Goal: Task Accomplishment & Management: Complete application form

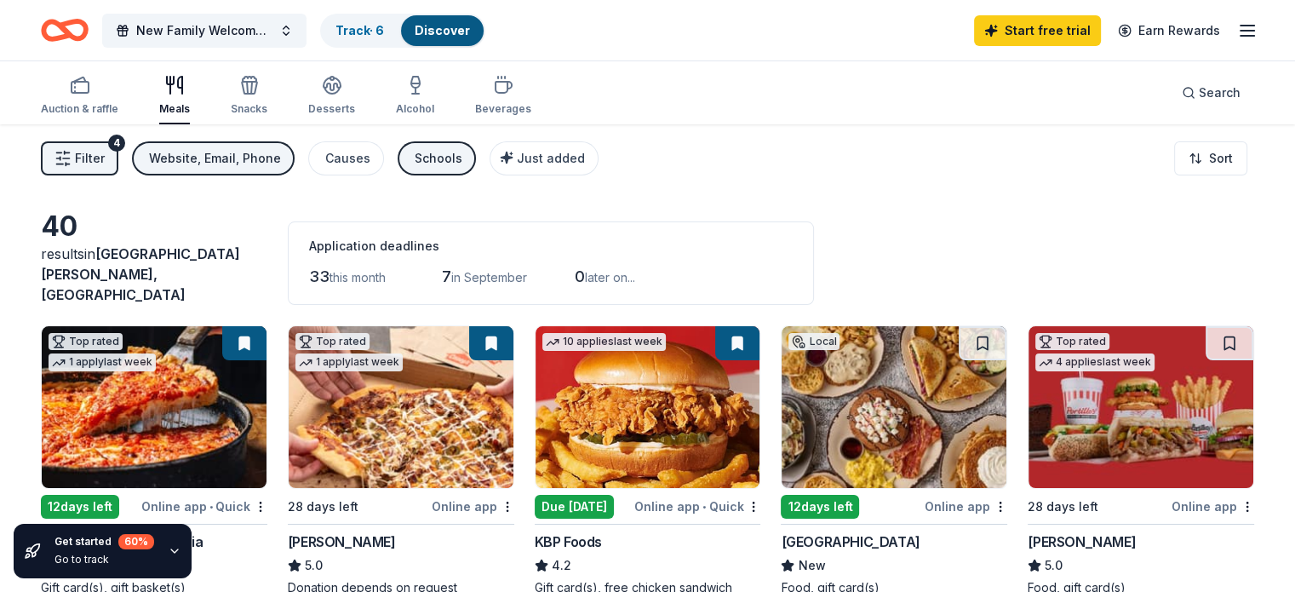
click at [1237, 29] on icon "button" at bounding box center [1247, 30] width 20 height 20
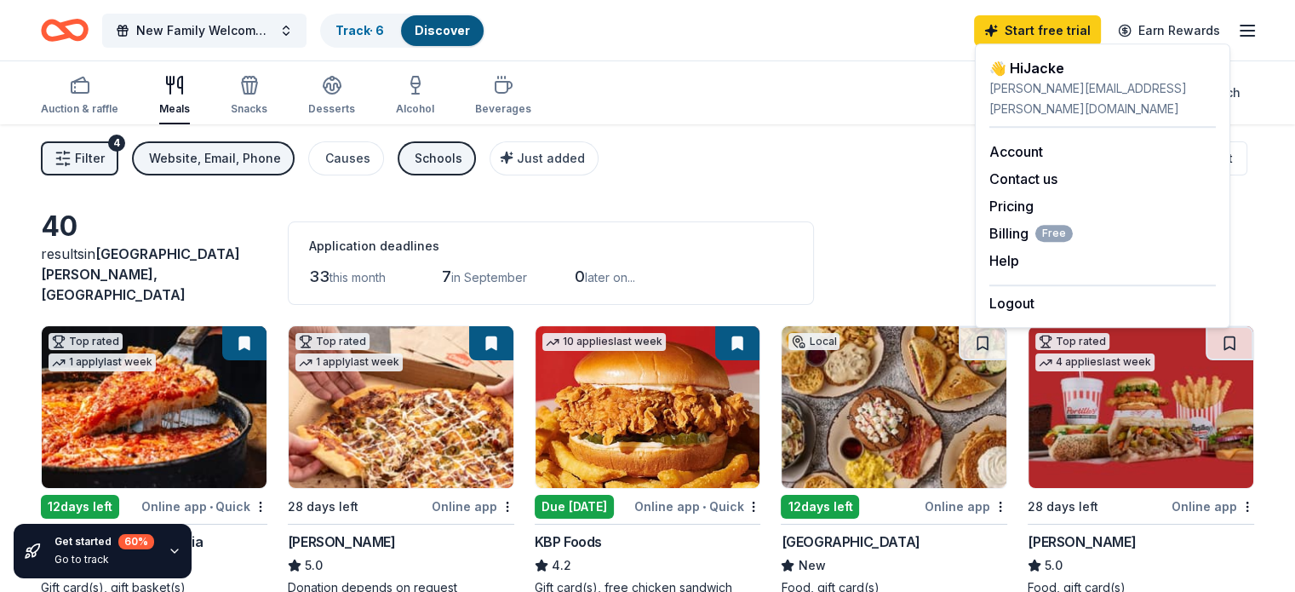
click at [817, 105] on div "Auction & raffle Meals Snacks Desserts Alcohol Beverages Search" at bounding box center [647, 92] width 1213 height 63
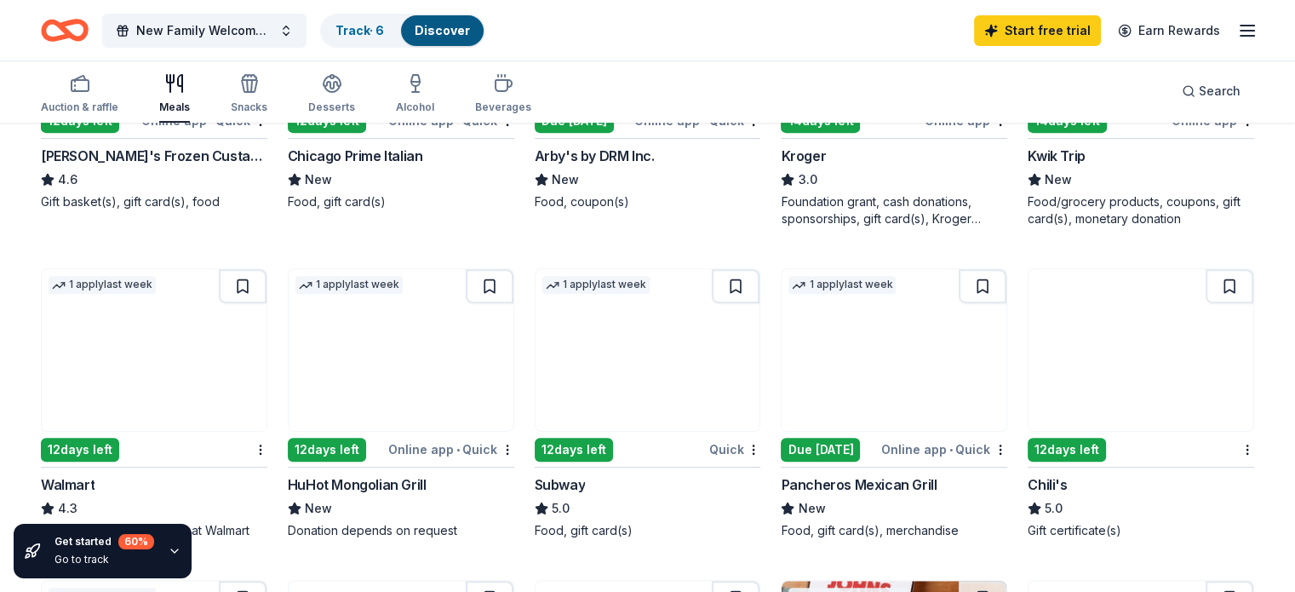
scroll to position [715, 0]
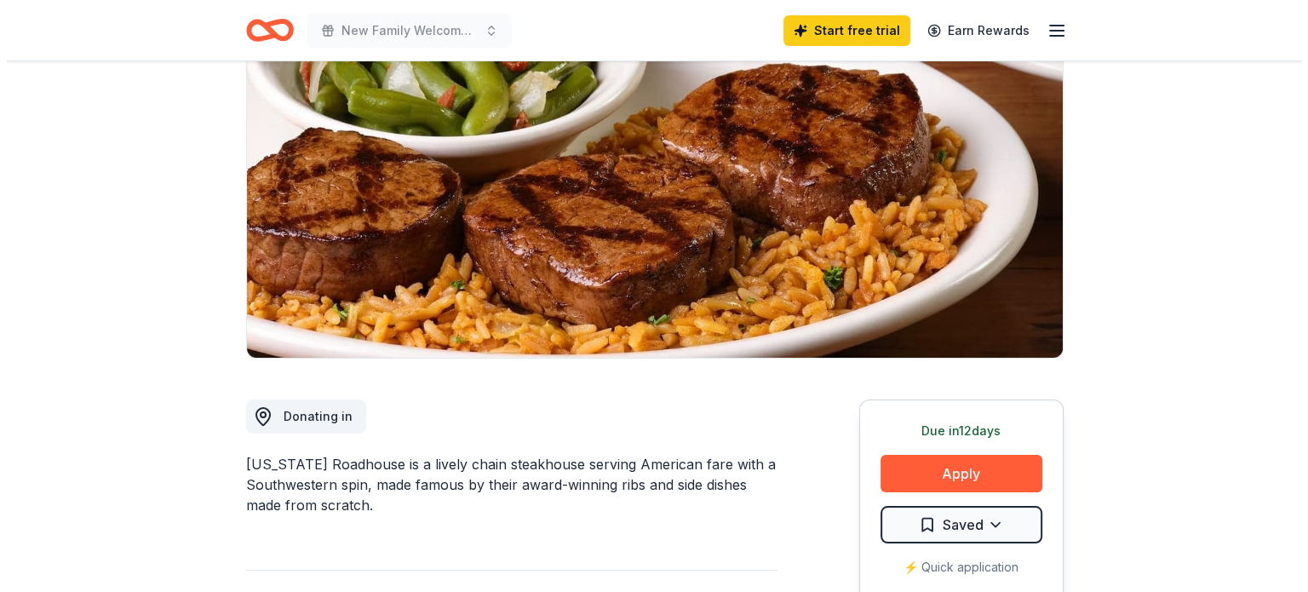
scroll to position [160, 0]
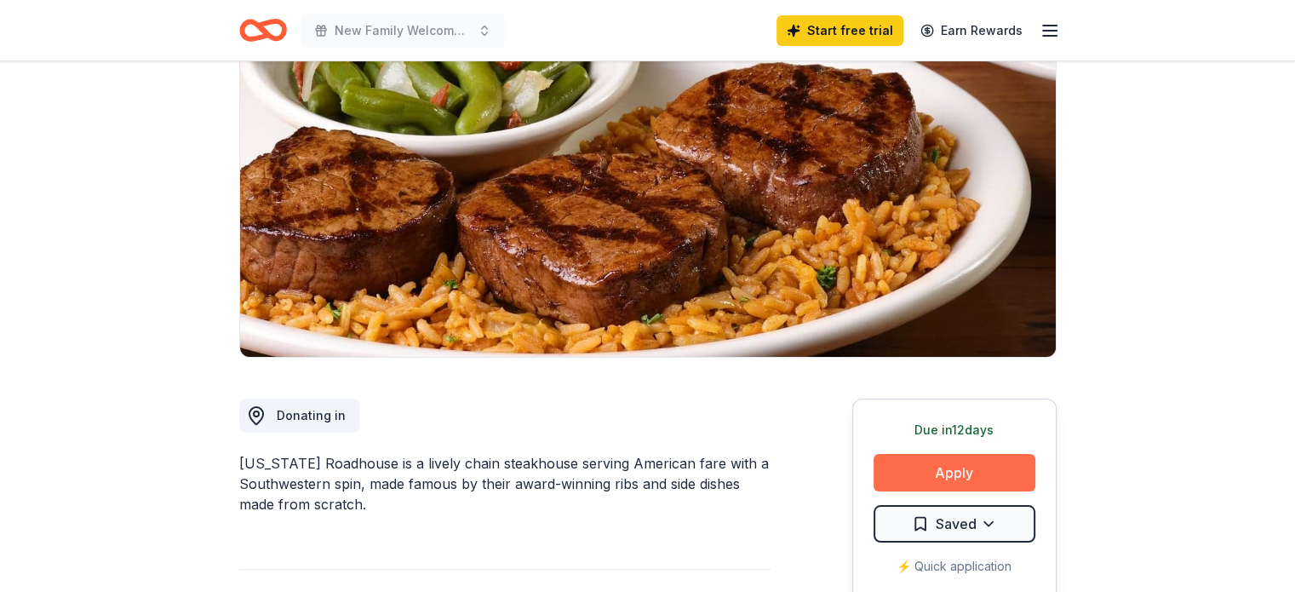
click at [943, 469] on button "Apply" at bounding box center [955, 472] width 162 height 37
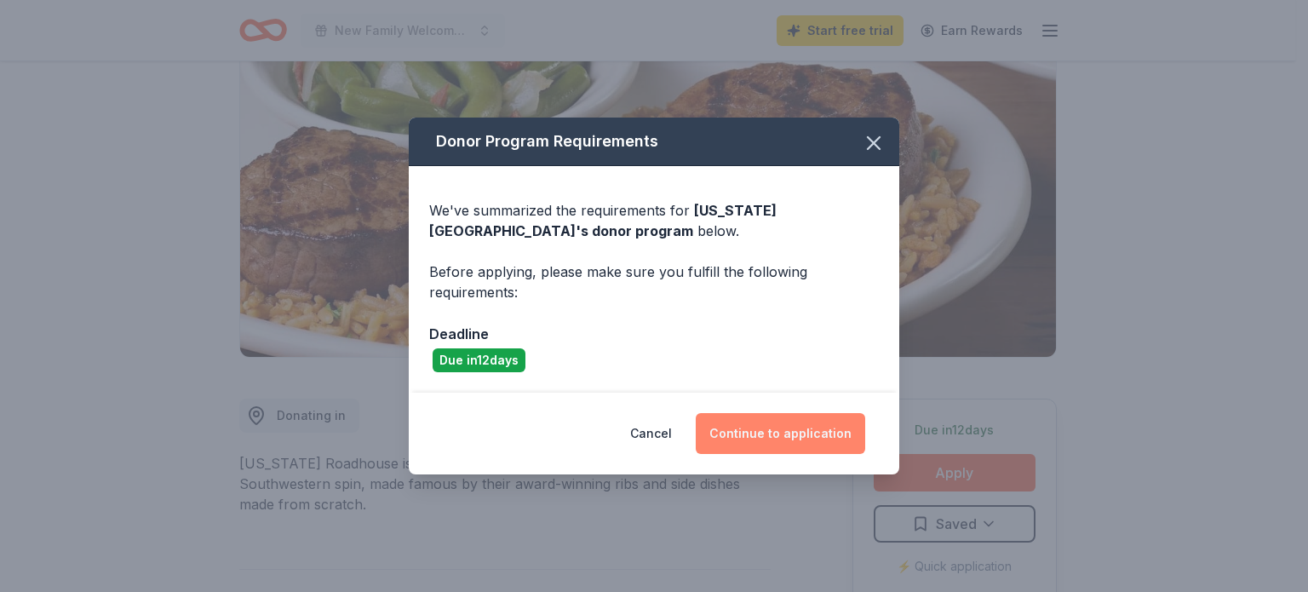
click at [763, 432] on button "Continue to application" at bounding box center [780, 433] width 169 height 41
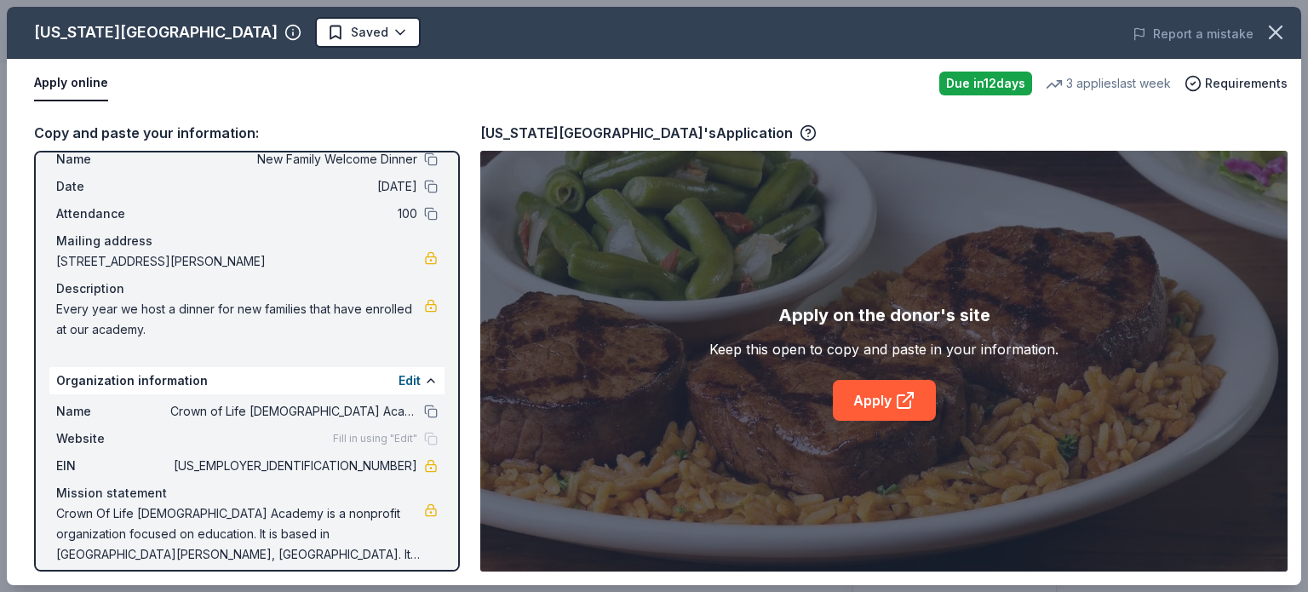
scroll to position [65, 0]
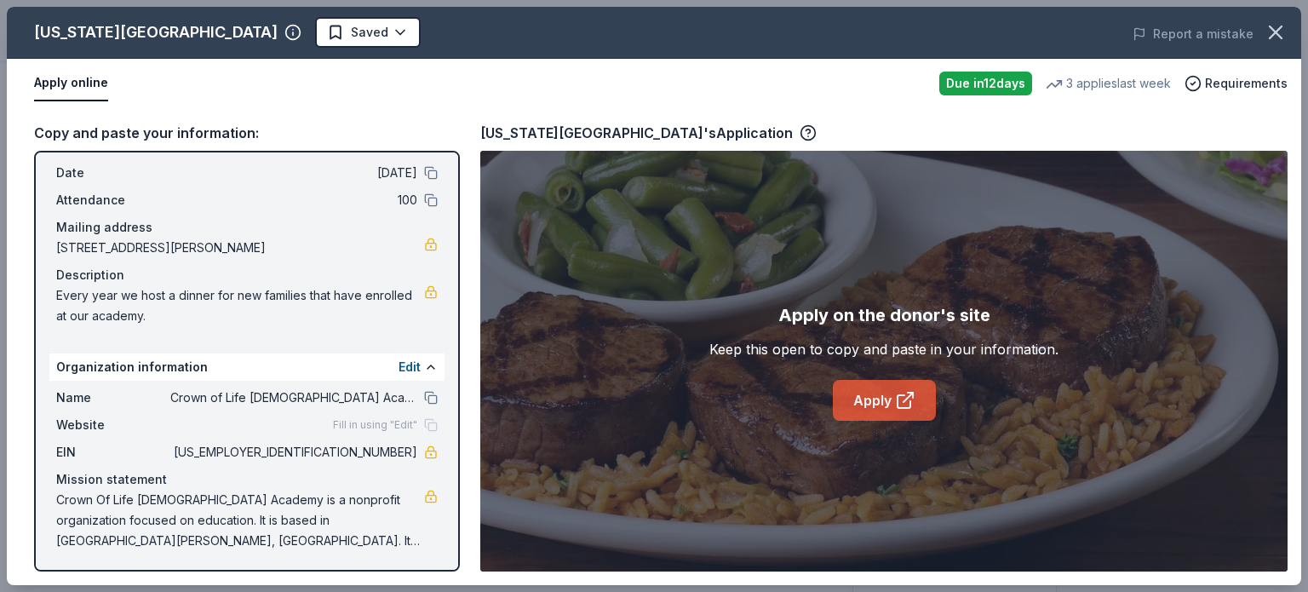
click at [872, 411] on link "Apply" at bounding box center [884, 400] width 103 height 41
click at [398, 364] on button "Edit" at bounding box center [409, 367] width 22 height 20
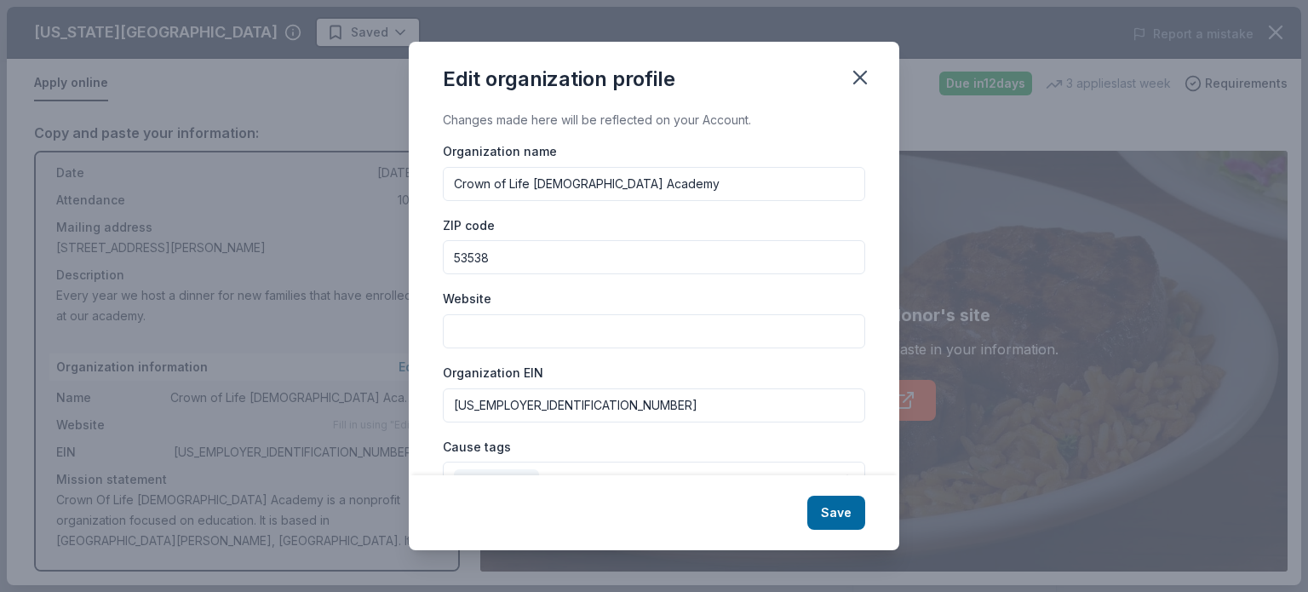
click at [476, 347] on input "Website" at bounding box center [654, 331] width 422 height 34
type input "www.crownoflifechristianacademy.org"
click at [835, 514] on button "Save" at bounding box center [836, 512] width 58 height 34
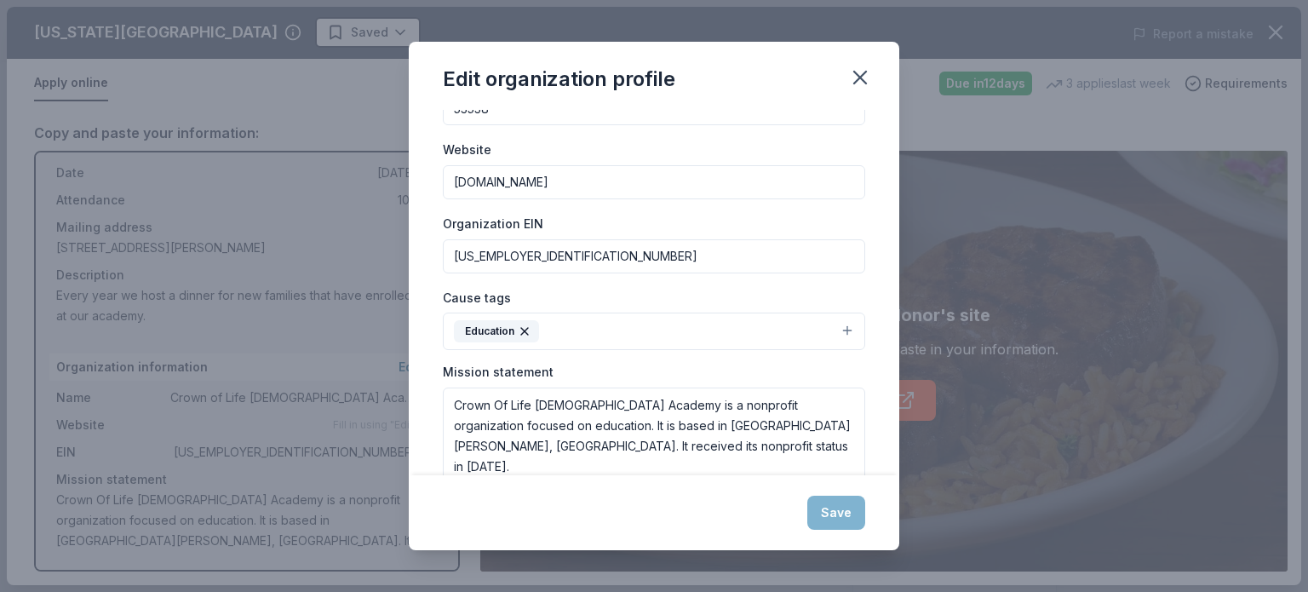
scroll to position [150, 0]
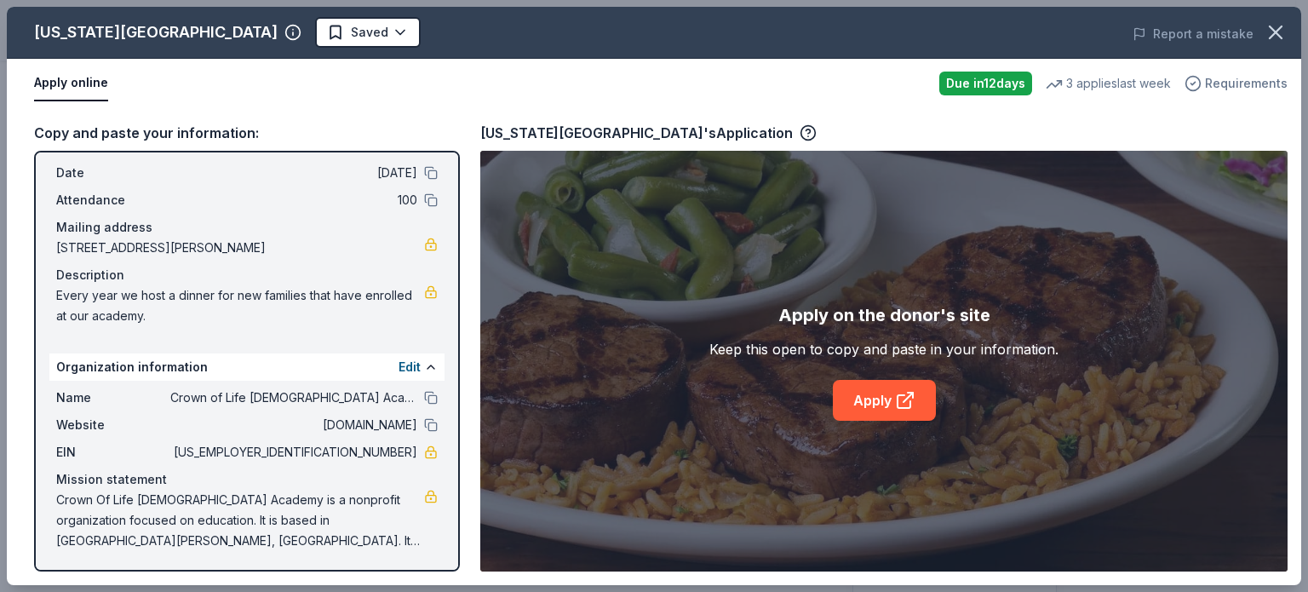
click at [1233, 83] on span "Requirements" at bounding box center [1246, 83] width 83 height 20
click at [865, 88] on div "Apply online" at bounding box center [479, 84] width 891 height 36
click at [67, 79] on button "Apply online" at bounding box center [71, 84] width 74 height 36
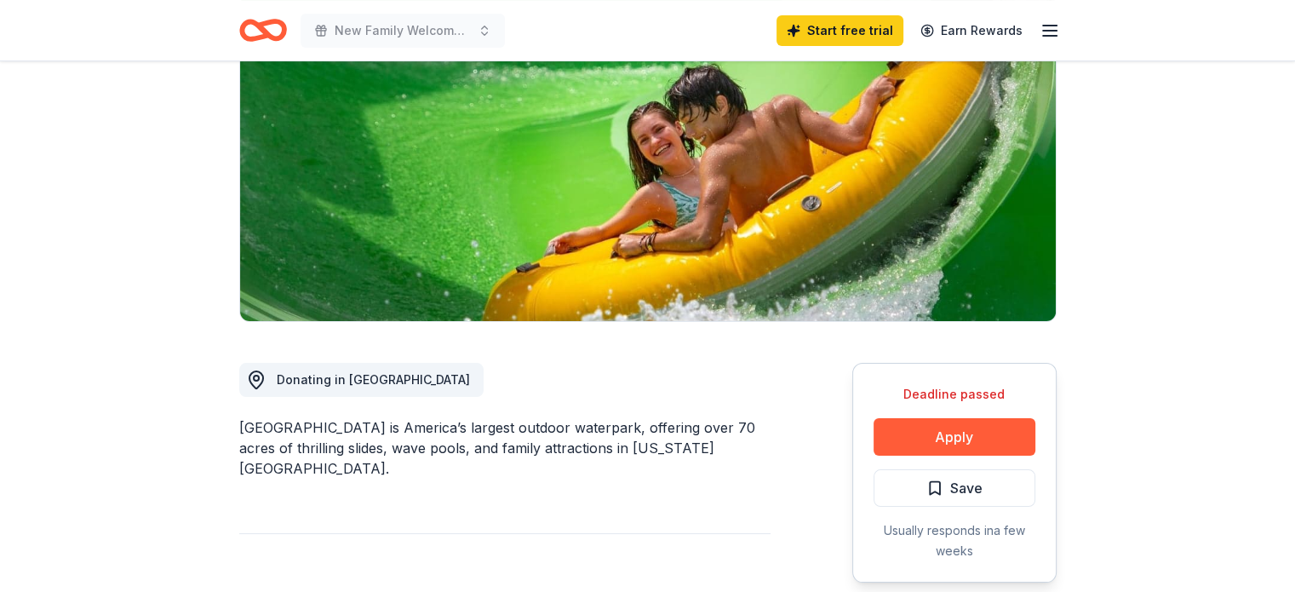
scroll to position [198, 0]
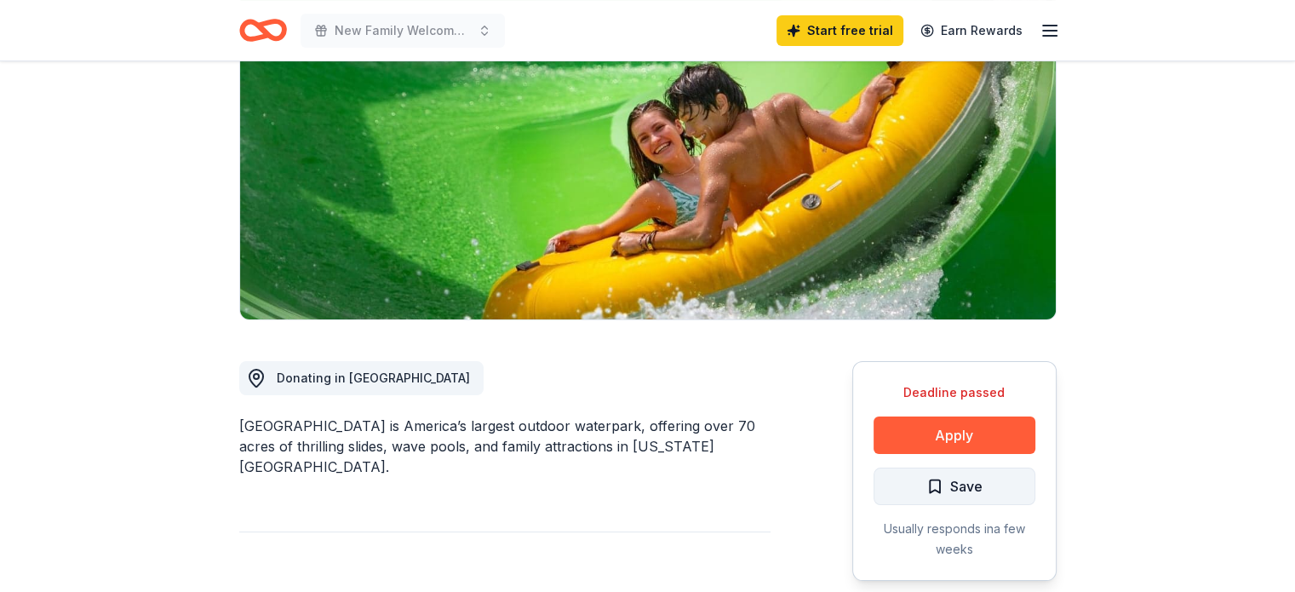
click at [954, 484] on span "Save" at bounding box center [966, 486] width 32 height 22
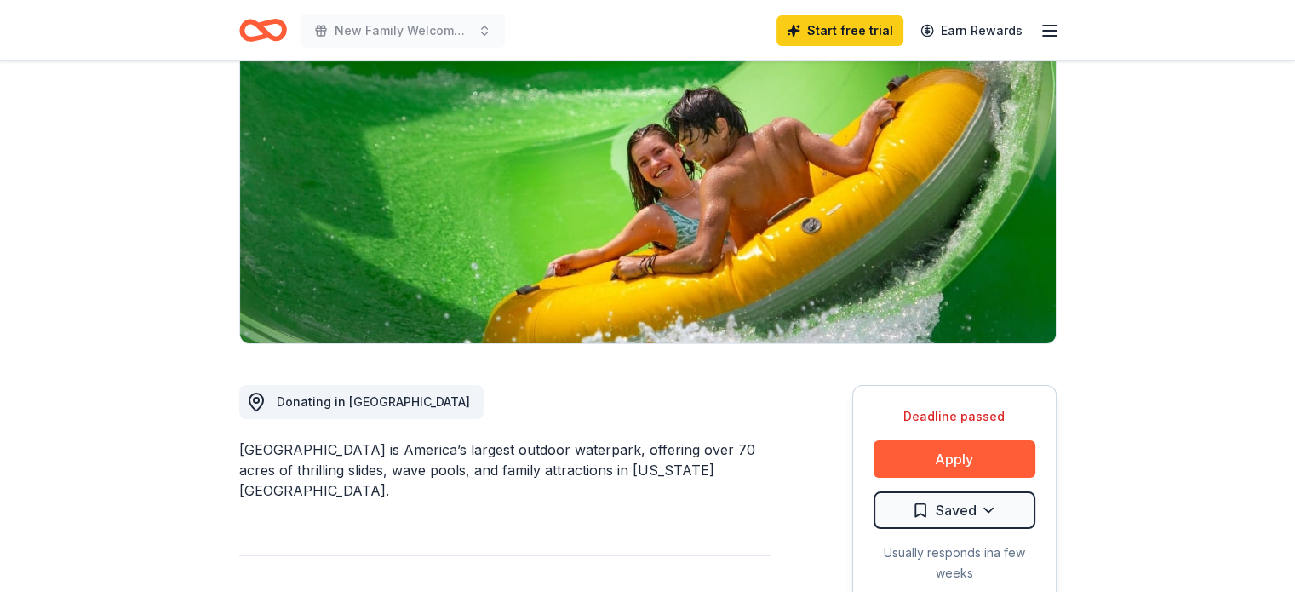
scroll to position [0, 0]
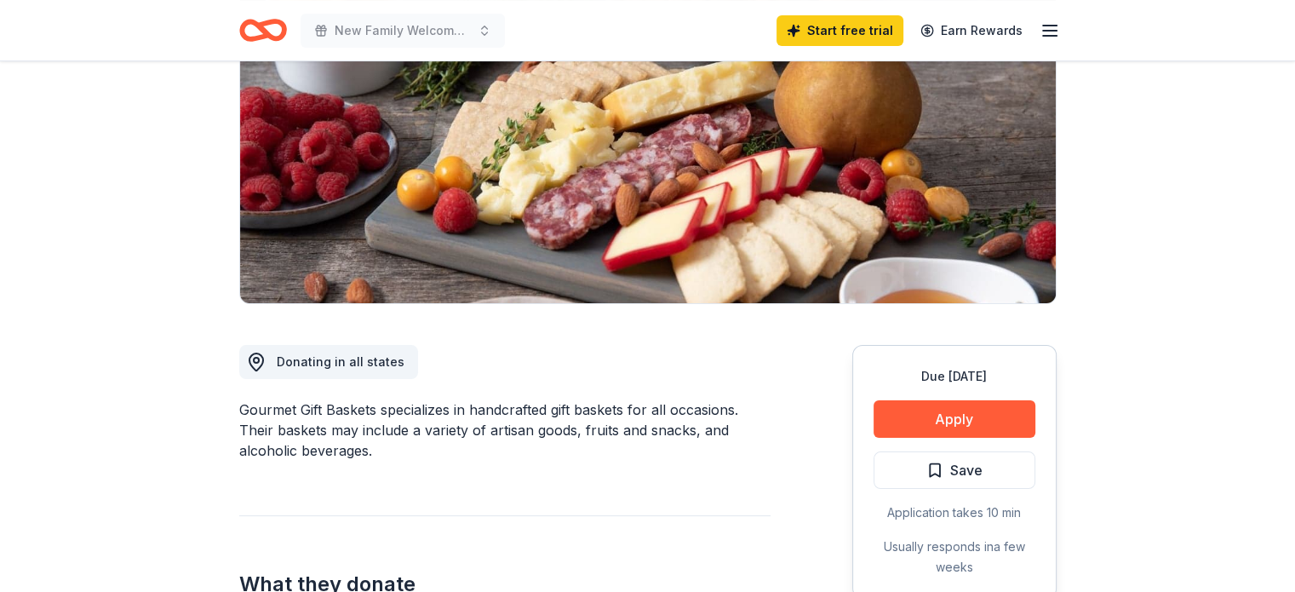
scroll to position [218, 0]
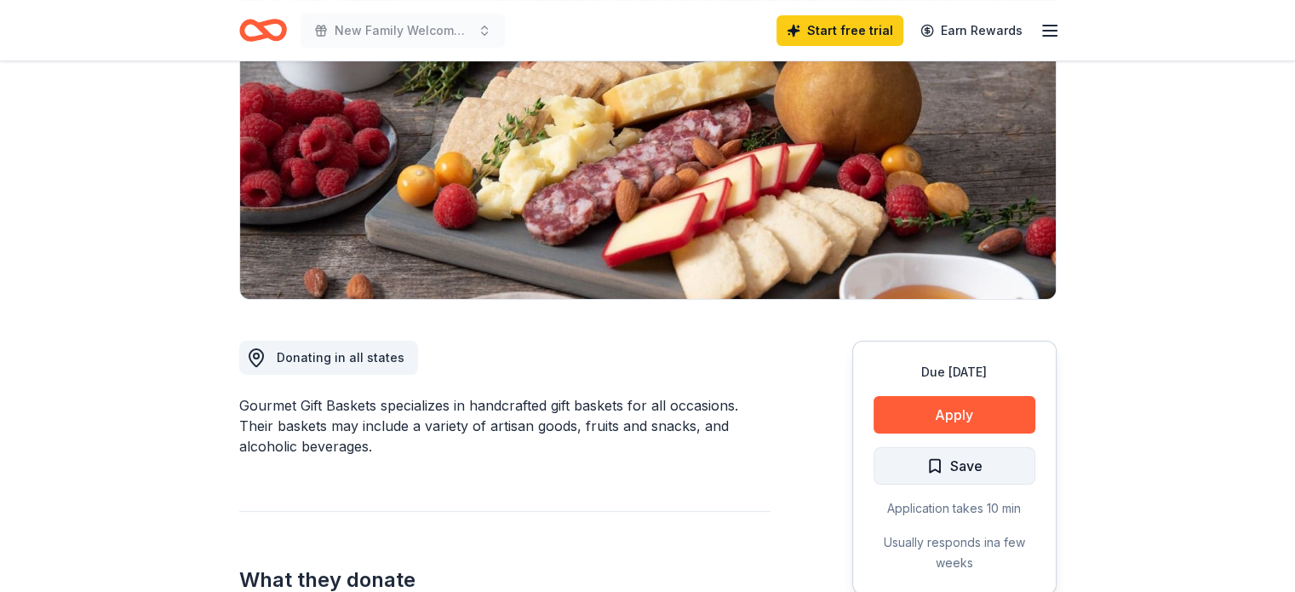
click at [959, 458] on span "Save" at bounding box center [966, 466] width 32 height 22
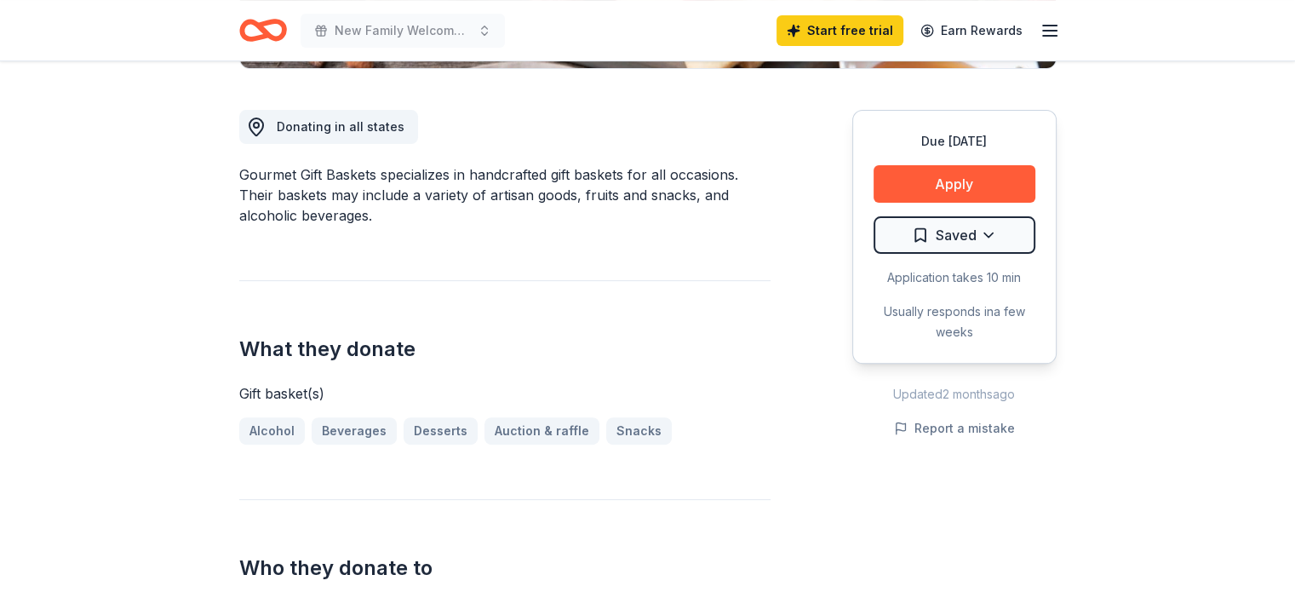
scroll to position [468, 0]
